Goal: Check status: Check status

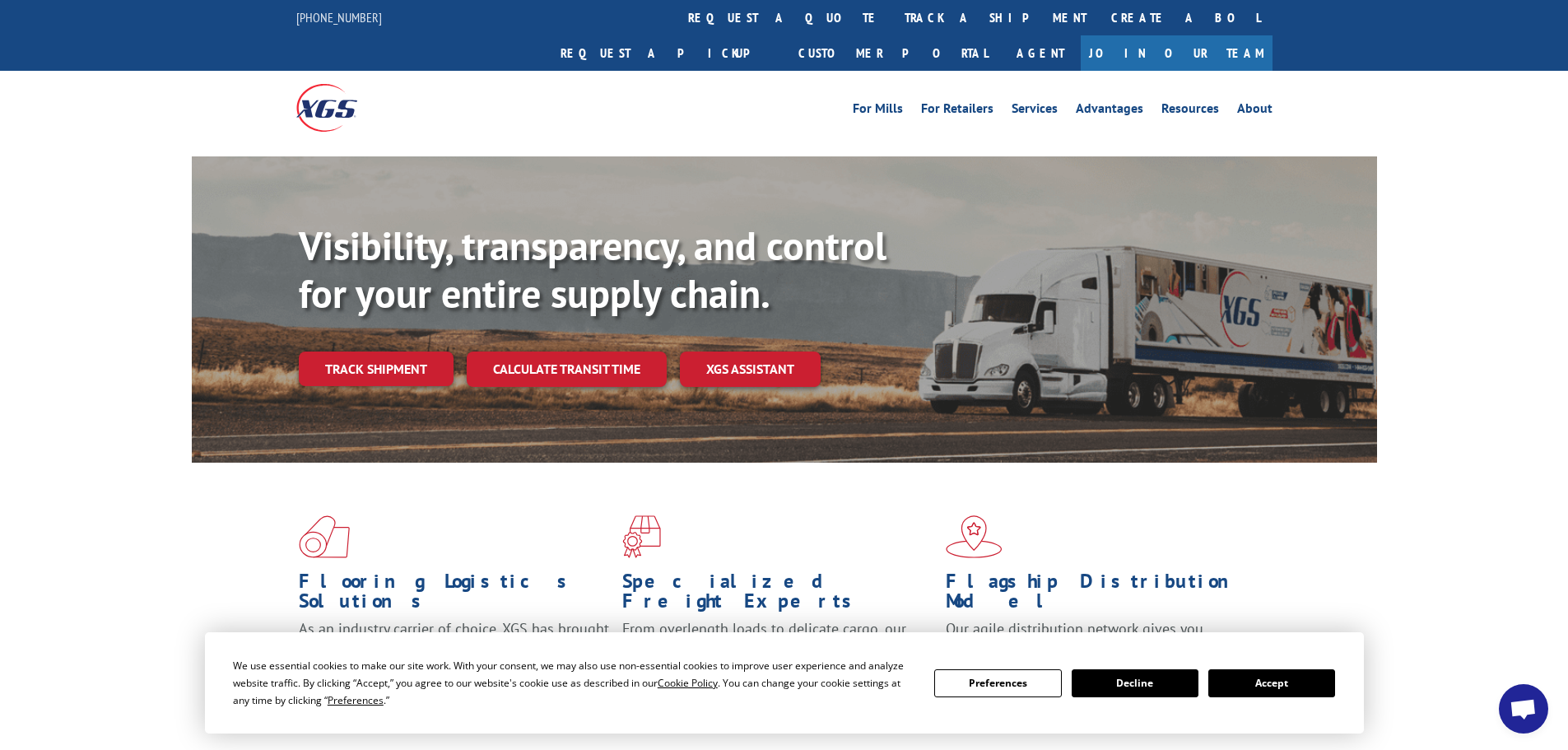
click at [1265, 686] on button "Accept" at bounding box center [1272, 683] width 127 height 28
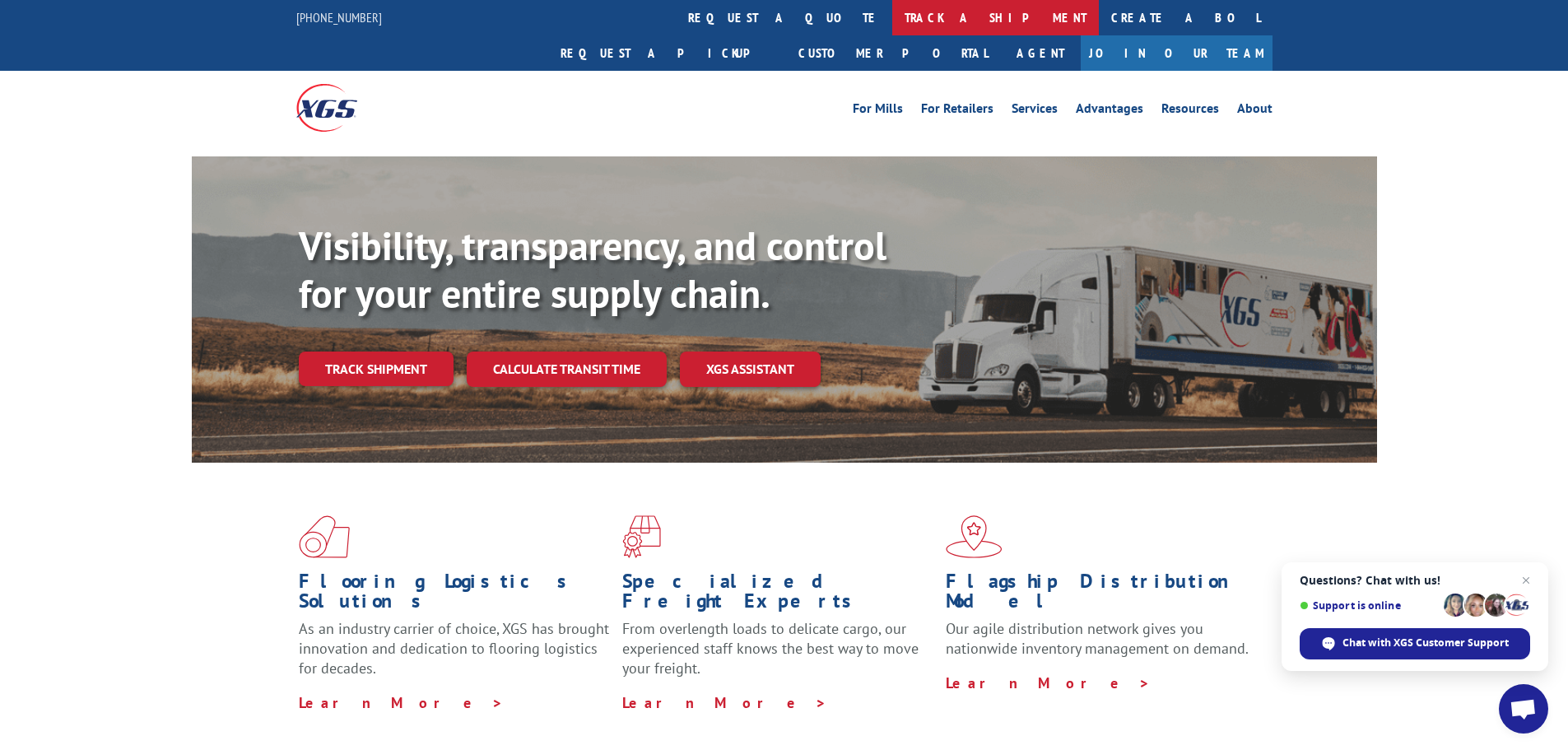
click at [892, 20] on link "track a shipment" at bounding box center [996, 17] width 207 height 35
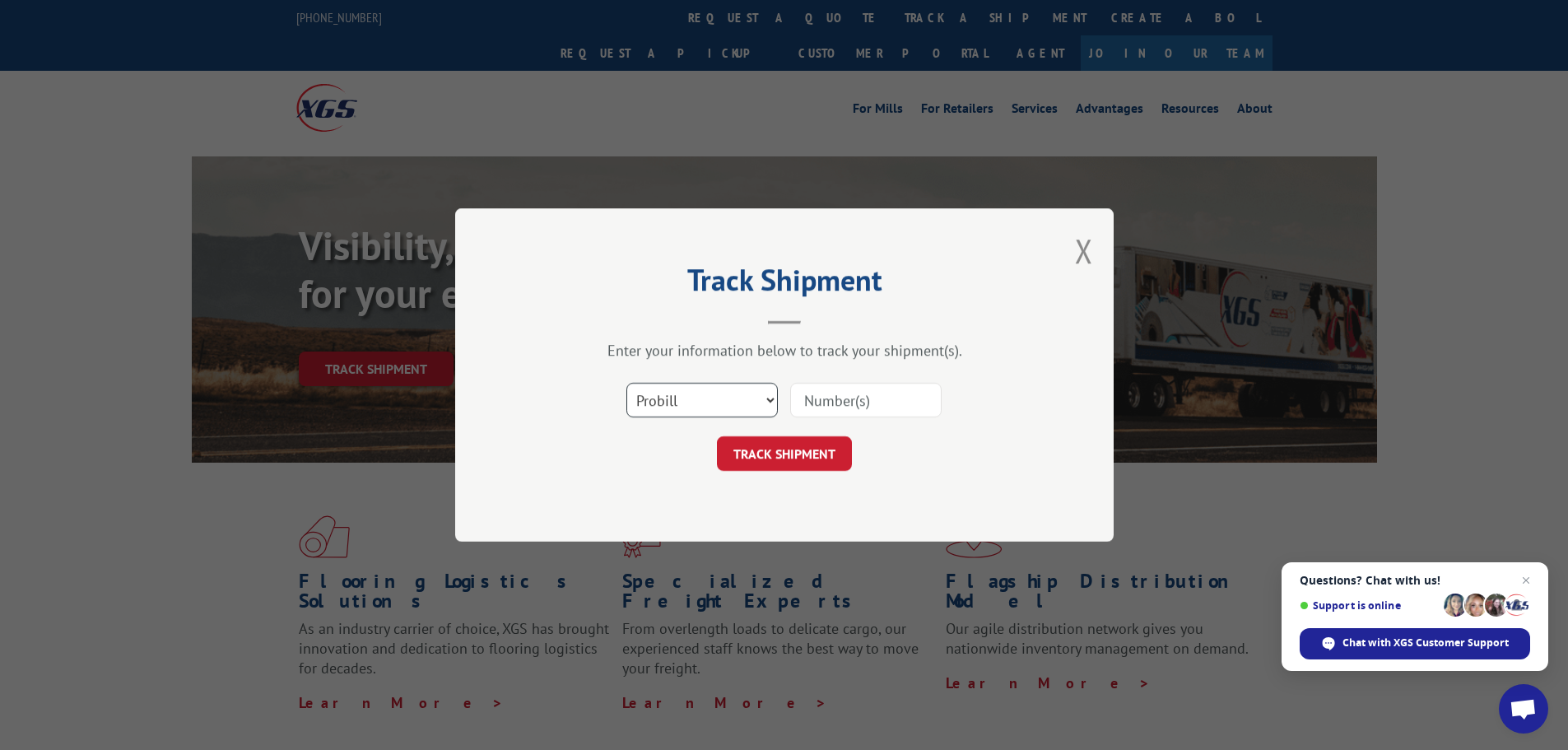
drag, startPoint x: 674, startPoint y: 396, endPoint x: 675, endPoint y: 405, distance: 9.1
click at [675, 401] on select "Select category... Probill BOL PO" at bounding box center [702, 400] width 151 height 34
select select "bol"
click at [627, 383] on select "Select category... Probill BOL PO" at bounding box center [702, 400] width 151 height 34
click at [837, 406] on input at bounding box center [865, 400] width 151 height 34
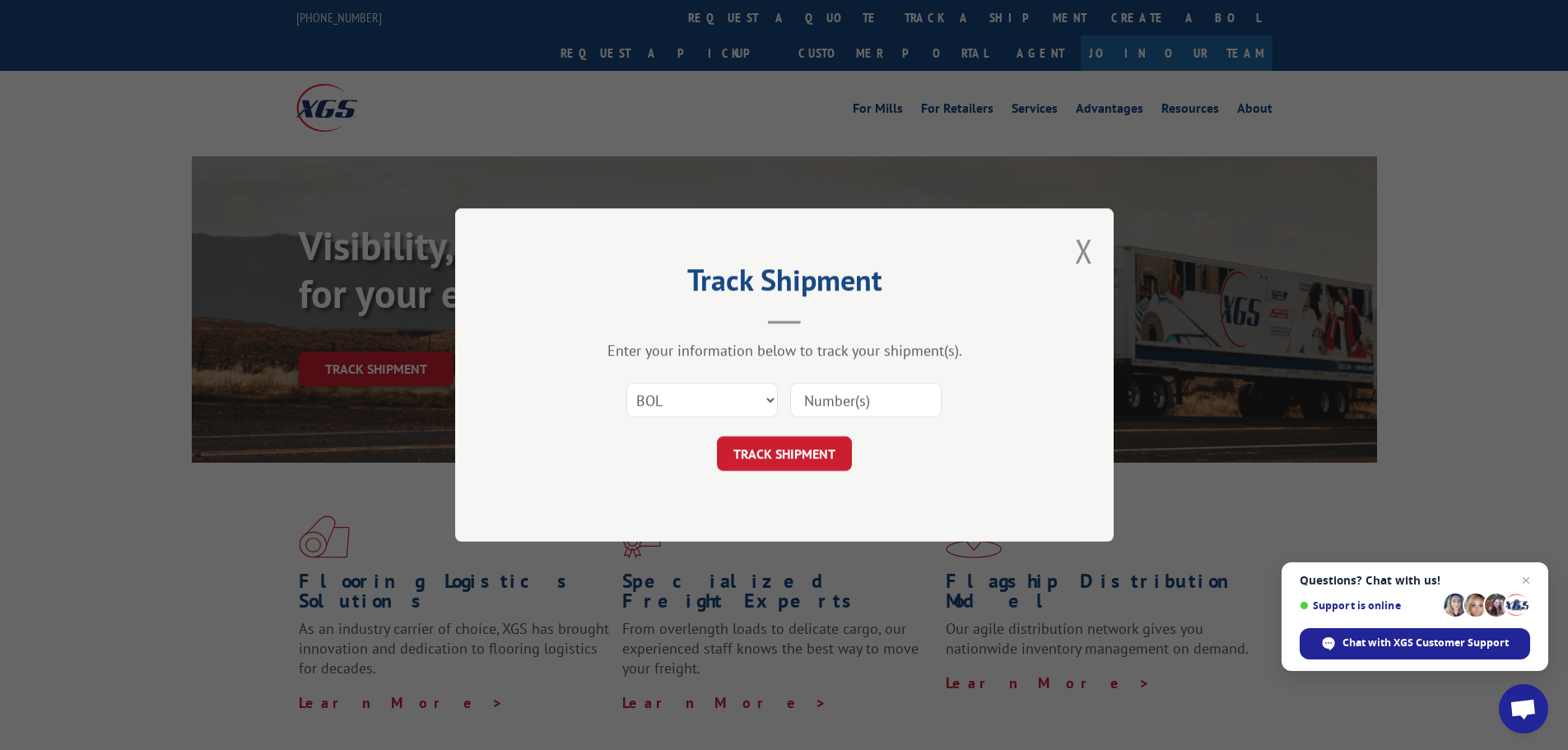
paste input "7046244"
type input "7046244"
click at [808, 443] on button "TRACK SHIPMENT" at bounding box center [784, 454] width 135 height 34
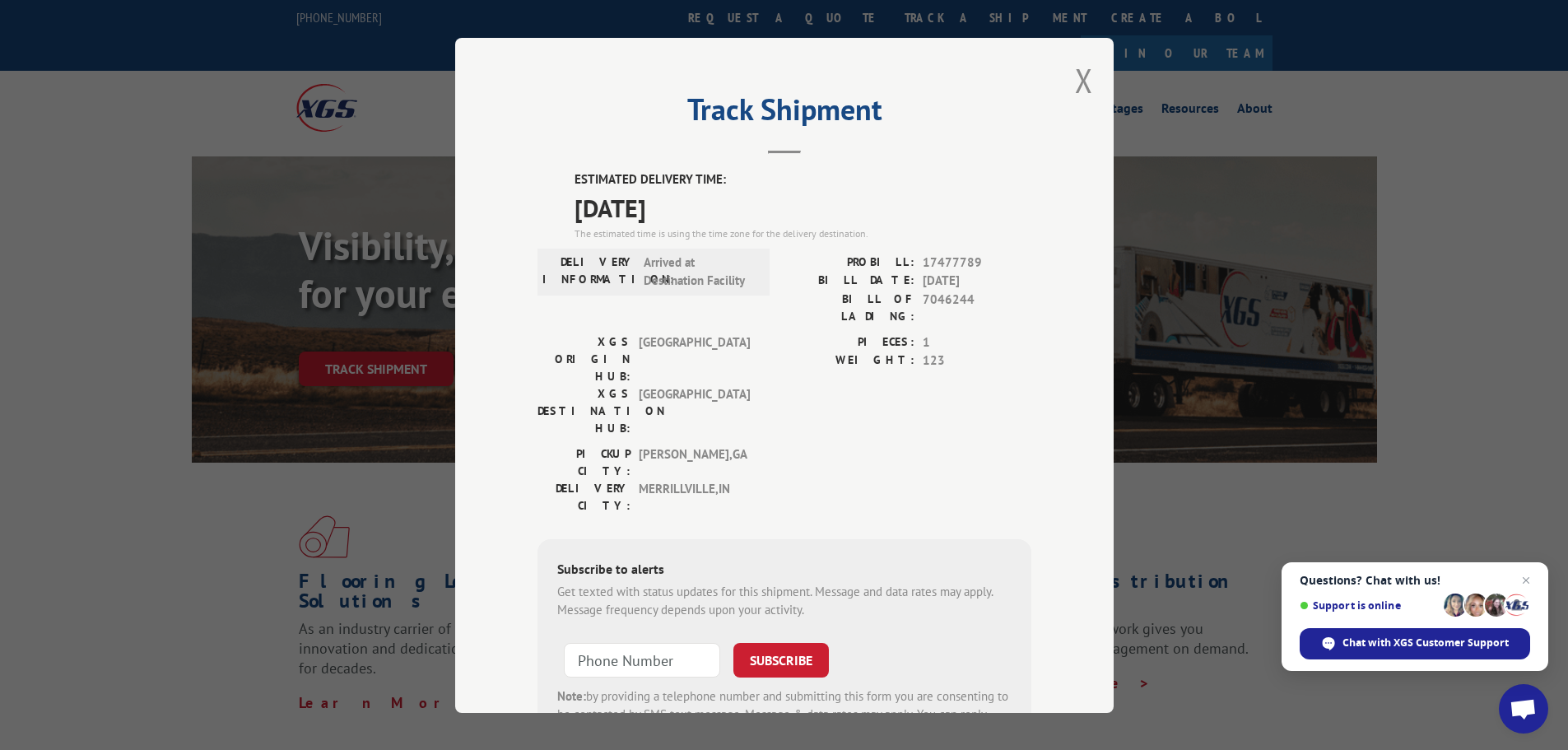
drag, startPoint x: 572, startPoint y: 176, endPoint x: 715, endPoint y: 223, distance: 150.5
click at [746, 217] on div "ESTIMATED DELIVERY TIME: [DATE] The estimated time is using the time zone for t…" at bounding box center [784, 466] width 494 height 591
copy div "ESTIMATED DELIVERY TIME: [DATE]"
click at [1075, 77] on button "Close modal" at bounding box center [1084, 81] width 18 height 43
